Goal: Task Accomplishment & Management: Manage account settings

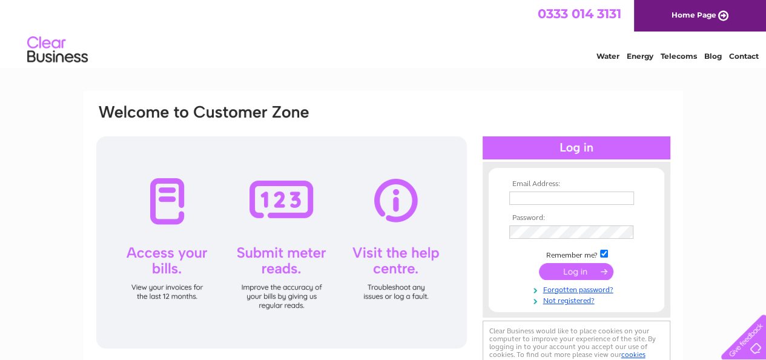
type input "autobitz@aol.com"
click at [581, 272] on input "submit" at bounding box center [576, 271] width 74 height 17
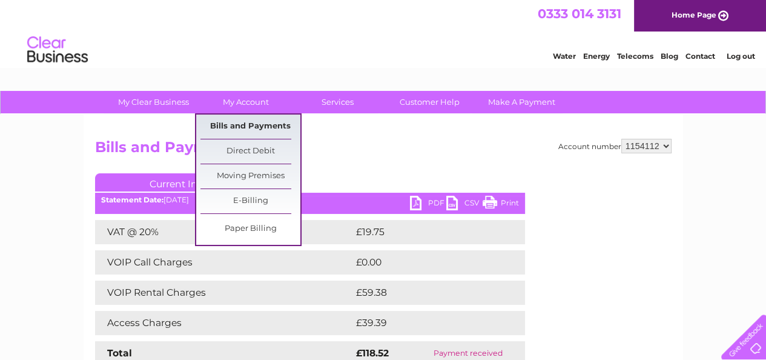
click at [246, 124] on link "Bills and Payments" at bounding box center [250, 126] width 100 height 24
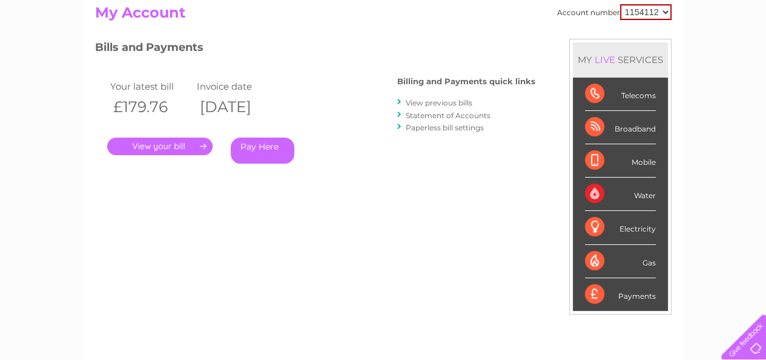
scroll to position [121, 0]
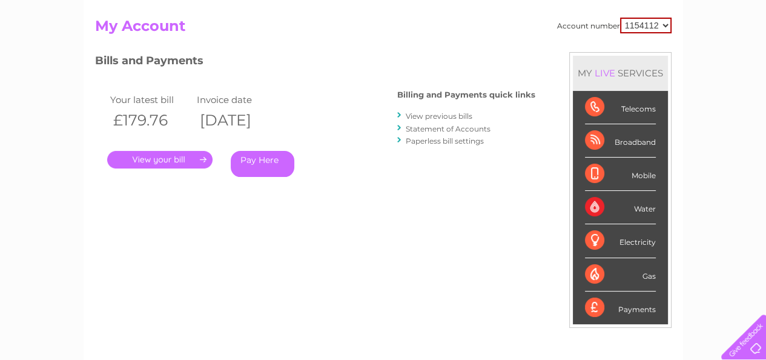
click at [148, 158] on link "." at bounding box center [159, 160] width 105 height 18
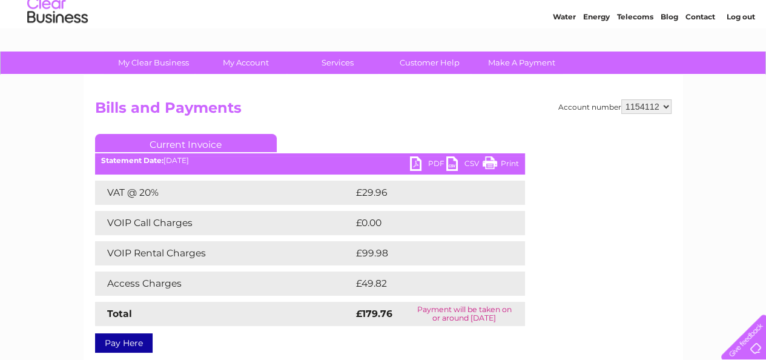
scroll to position [61, 0]
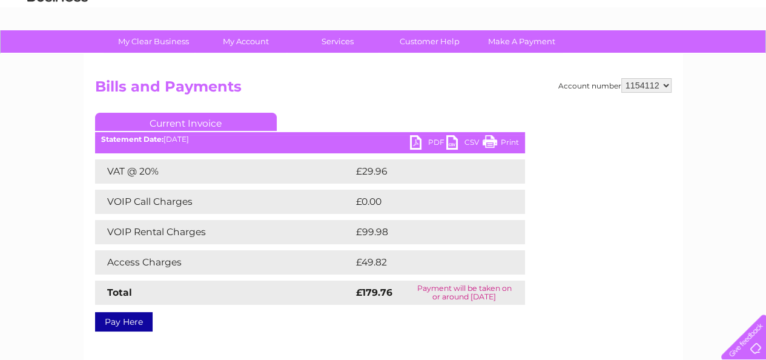
click at [429, 141] on link "PDF" at bounding box center [428, 144] width 36 height 18
click at [417, 42] on link "Customer Help" at bounding box center [430, 41] width 100 height 22
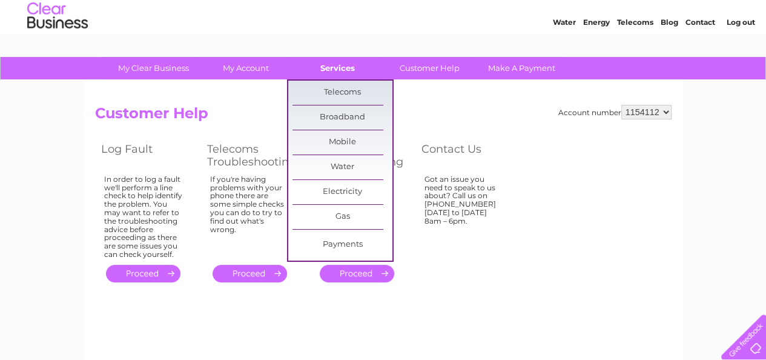
scroll to position [61, 0]
